Goal: Navigation & Orientation: Understand site structure

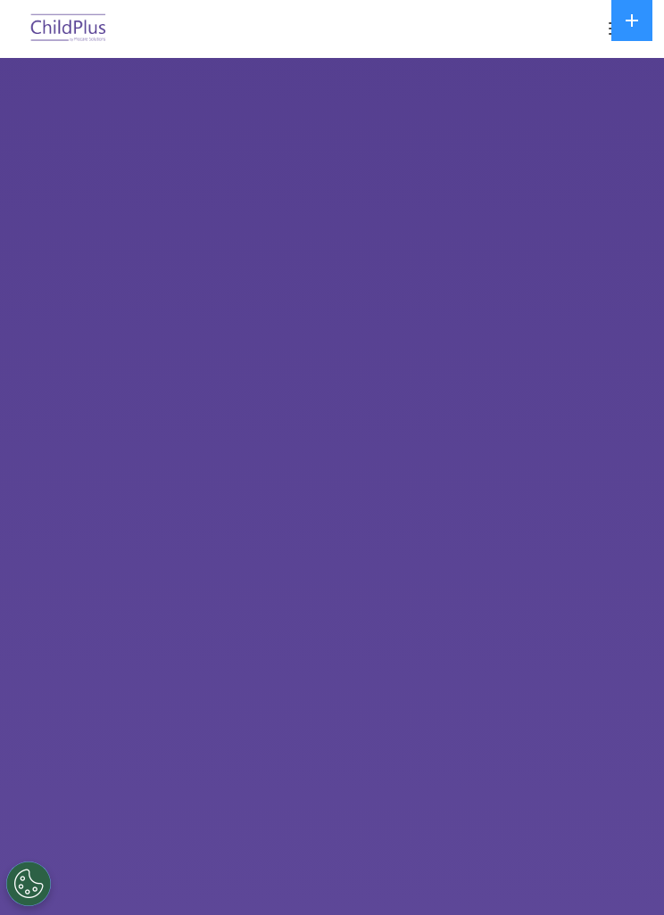
select select "MEDIUM"
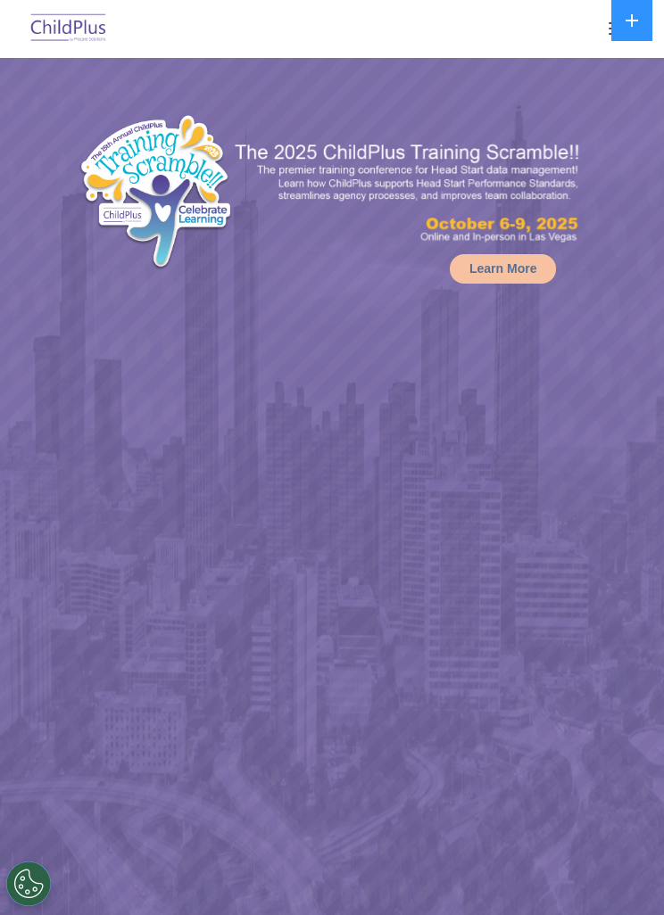
select select "MEDIUM"
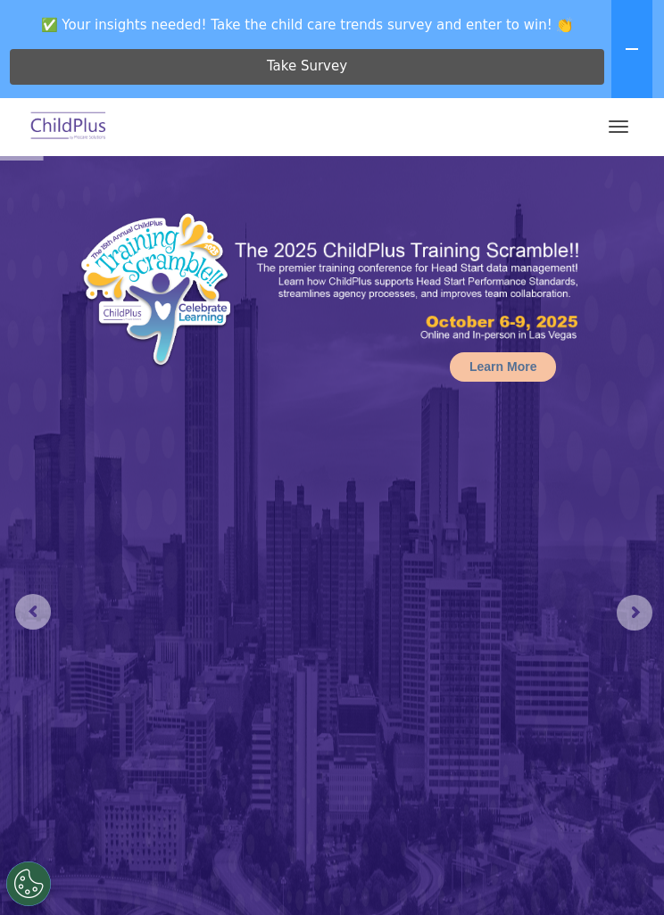
click at [614, 123] on button "button" at bounding box center [618, 126] width 37 height 29
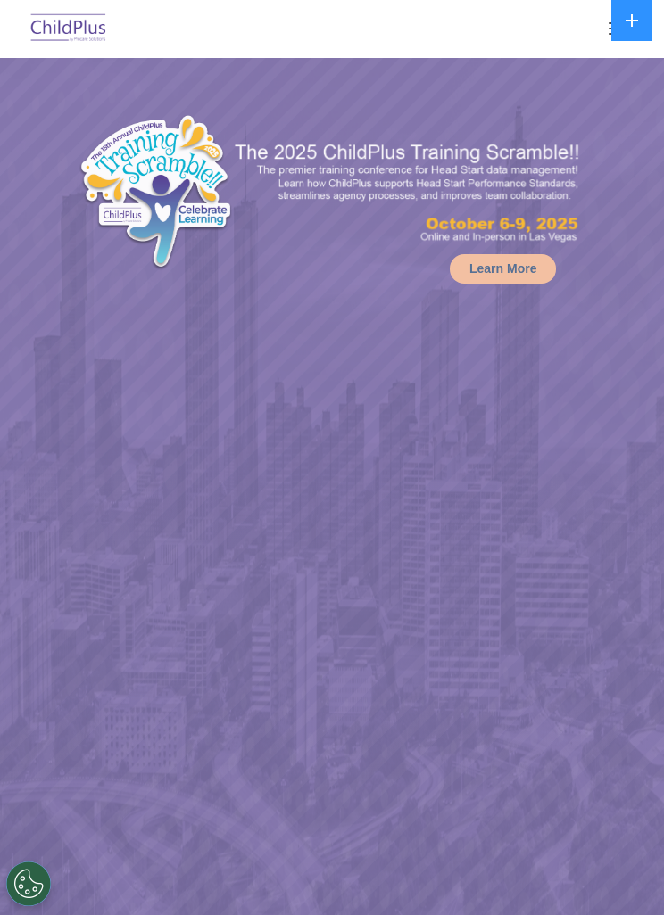
select select "MEDIUM"
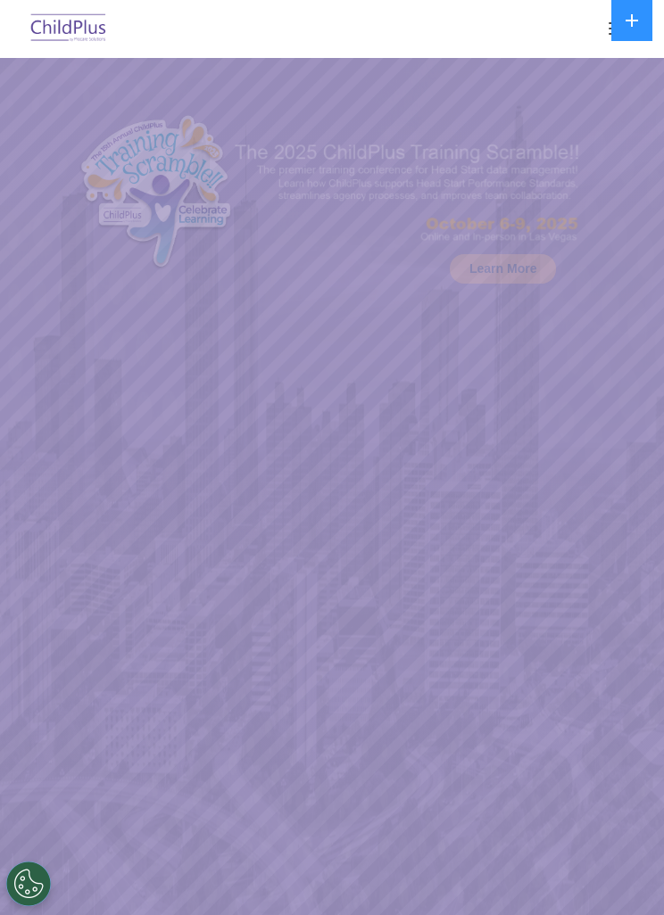
select select "MEDIUM"
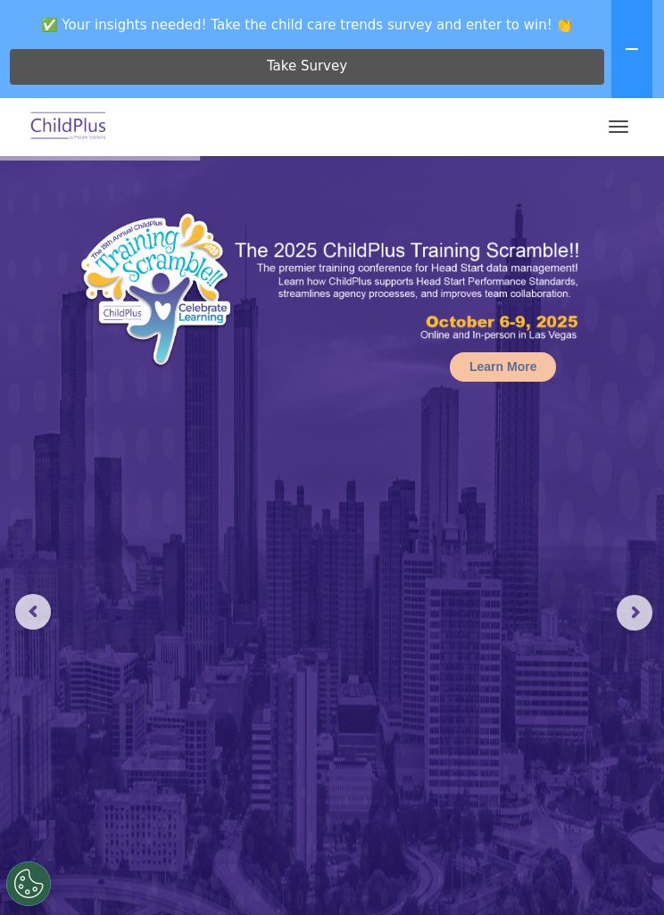
click at [398, 908] on img at bounding box center [332, 592] width 664 height 873
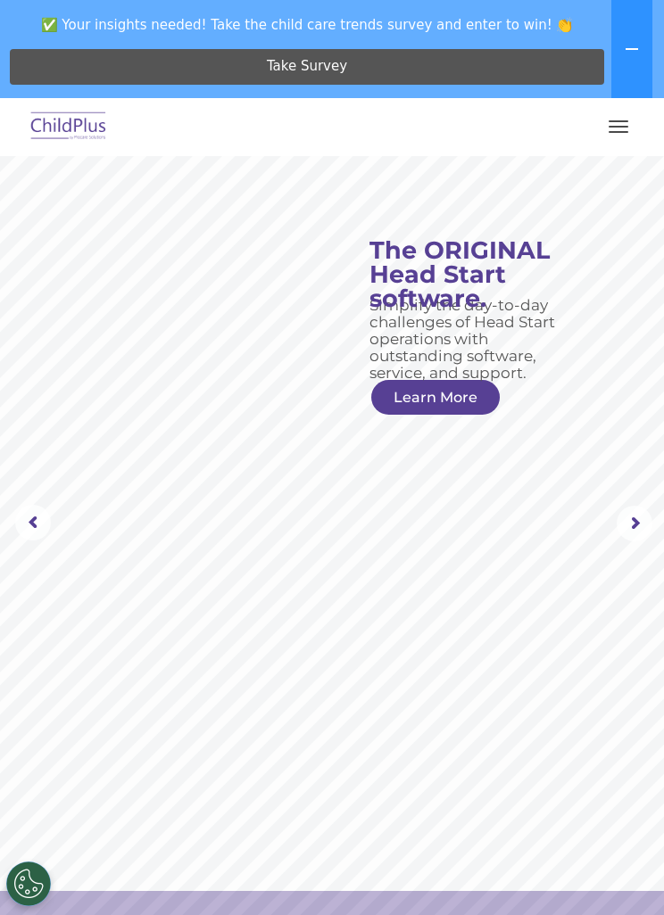
click at [607, 118] on button "button" at bounding box center [618, 126] width 37 height 29
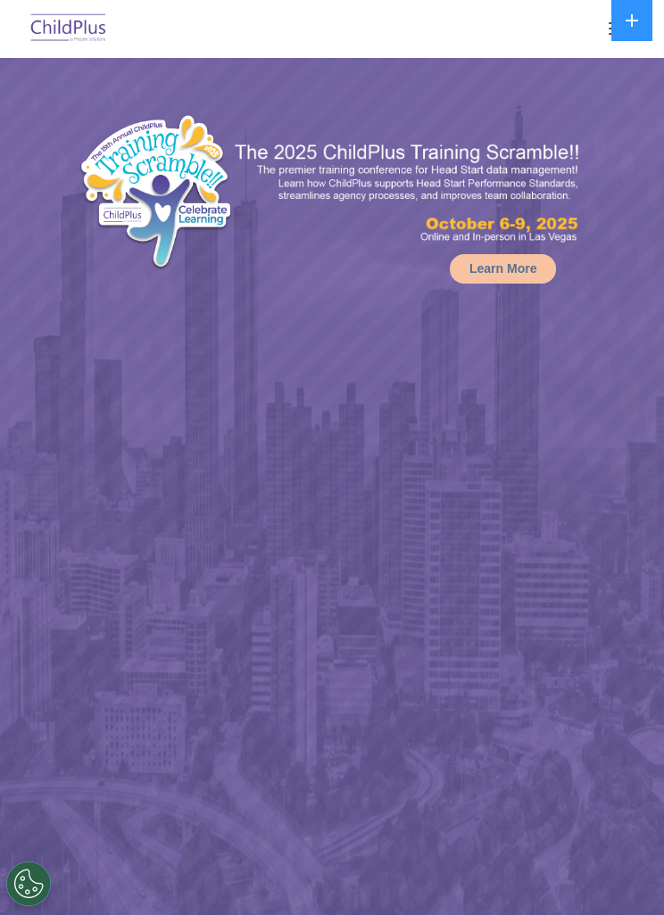
select select "MEDIUM"
